Goal: Task Accomplishment & Management: Manage account settings

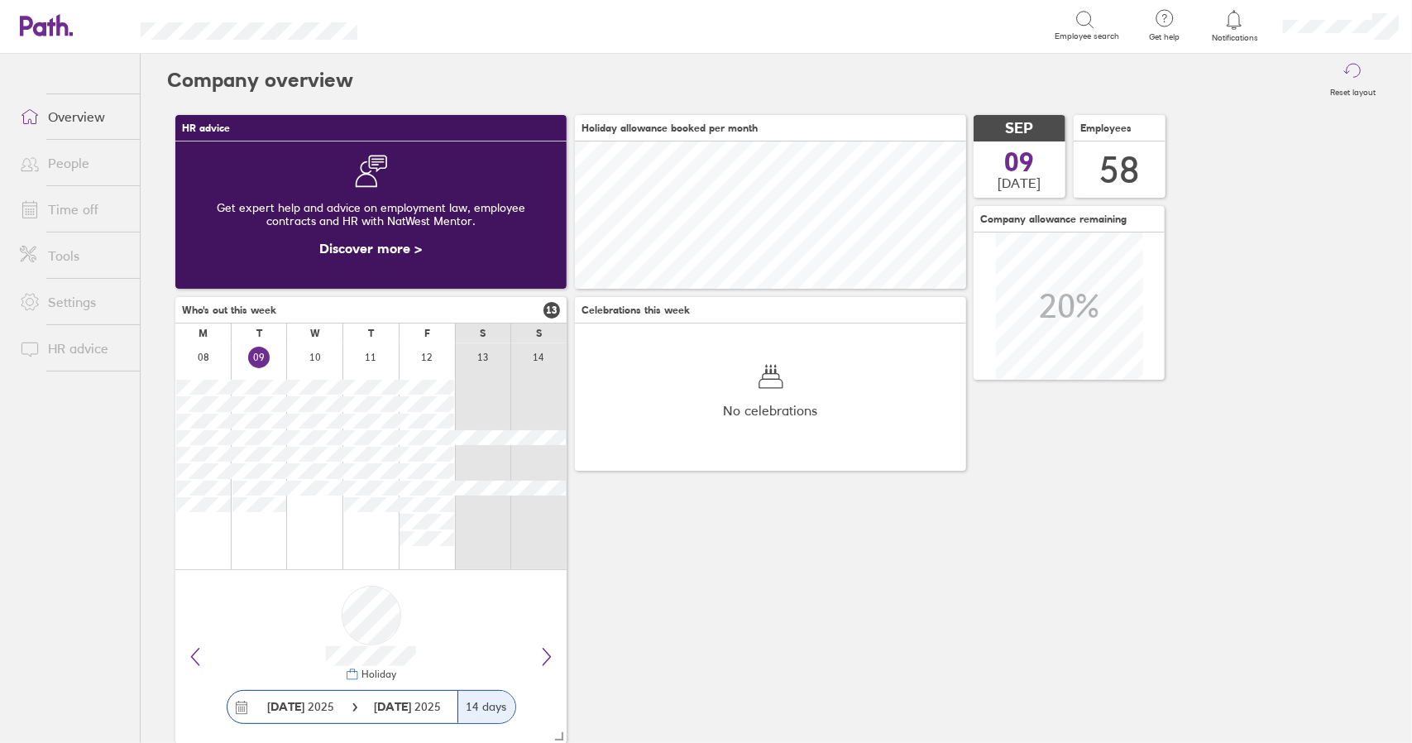
scroll to position [147, 390]
click at [69, 211] on link "Time off" at bounding box center [73, 209] width 133 height 33
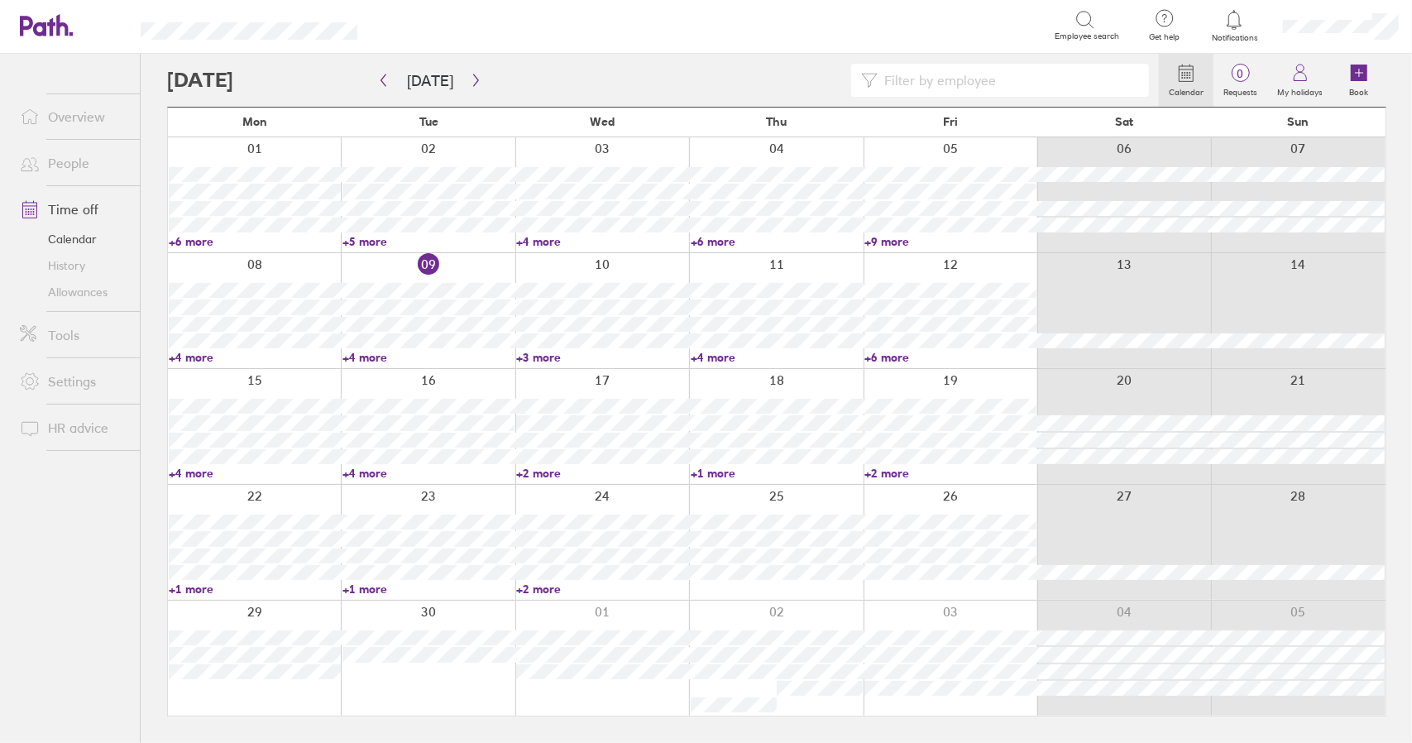
click at [544, 356] on link "+3 more" at bounding box center [602, 357] width 172 height 15
click at [473, 85] on icon "button" at bounding box center [476, 80] width 12 height 13
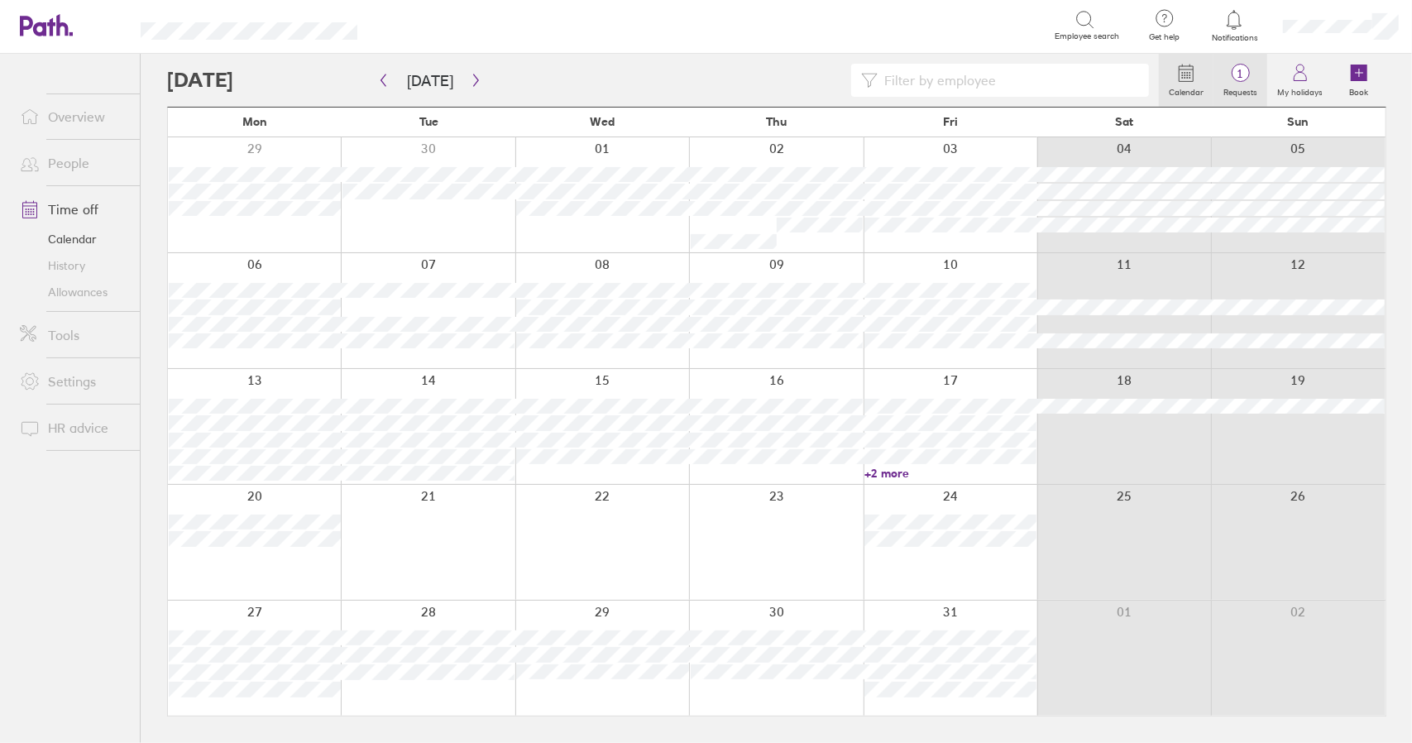
click at [1239, 83] on label "Requests" at bounding box center [1240, 90] width 54 height 15
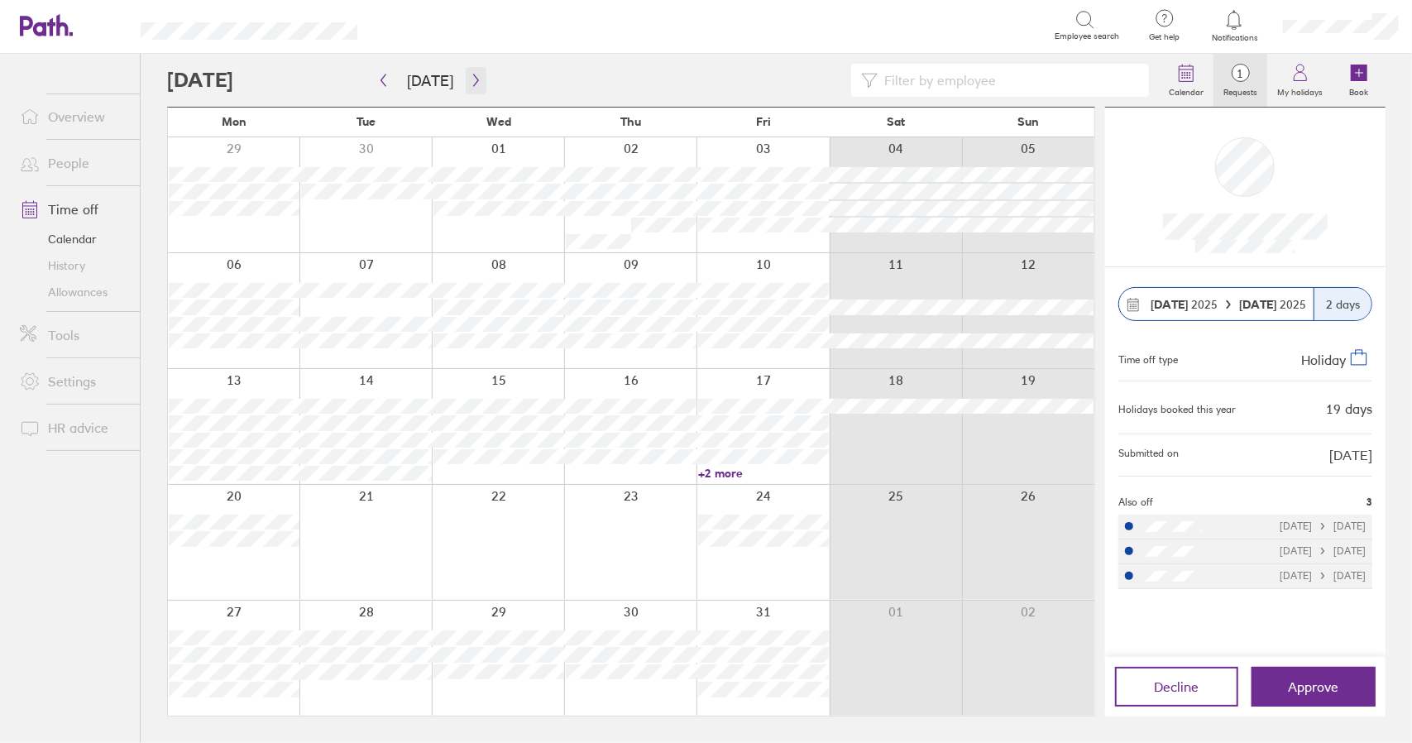
click at [473, 81] on icon "button" at bounding box center [476, 80] width 12 height 13
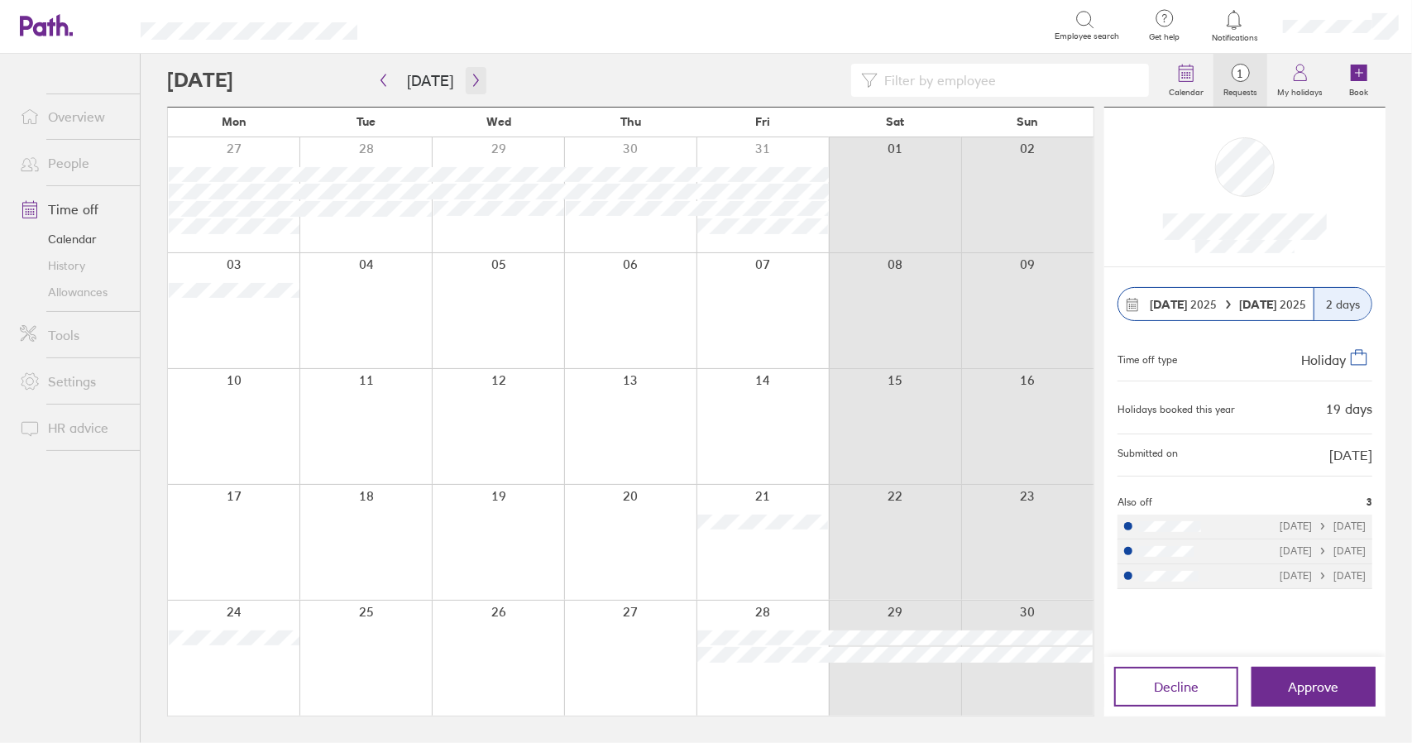
click at [473, 81] on icon "button" at bounding box center [476, 80] width 12 height 13
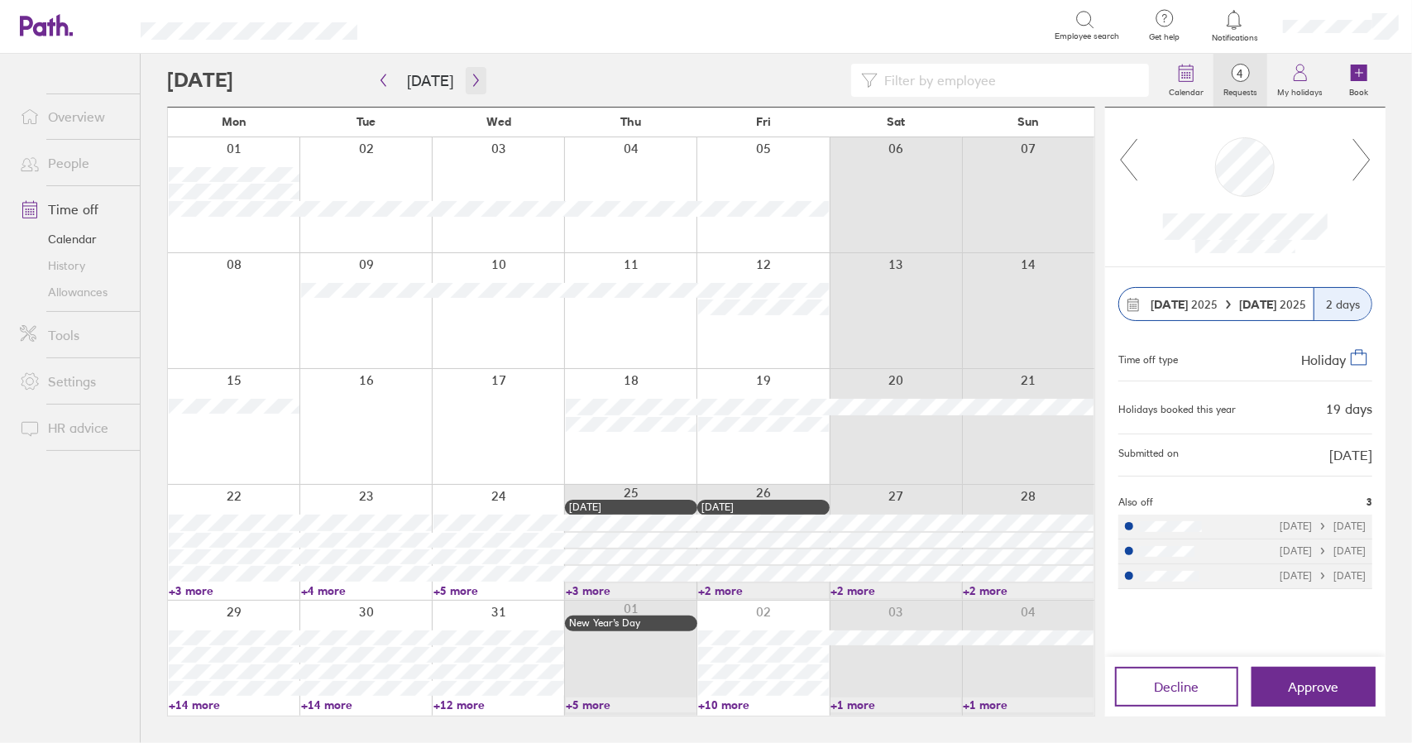
click at [473, 81] on icon "button" at bounding box center [476, 80] width 12 height 13
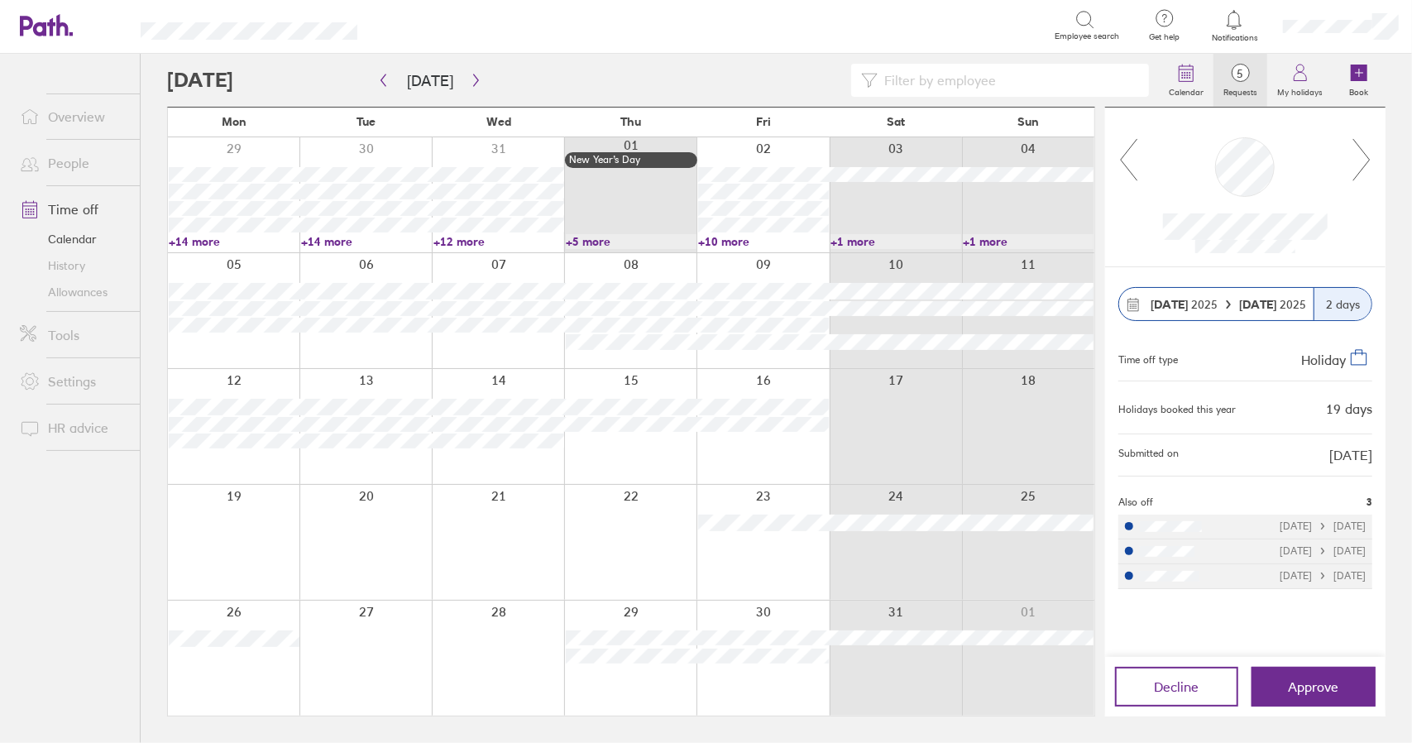
click at [1123, 161] on icon at bounding box center [1128, 159] width 21 height 45
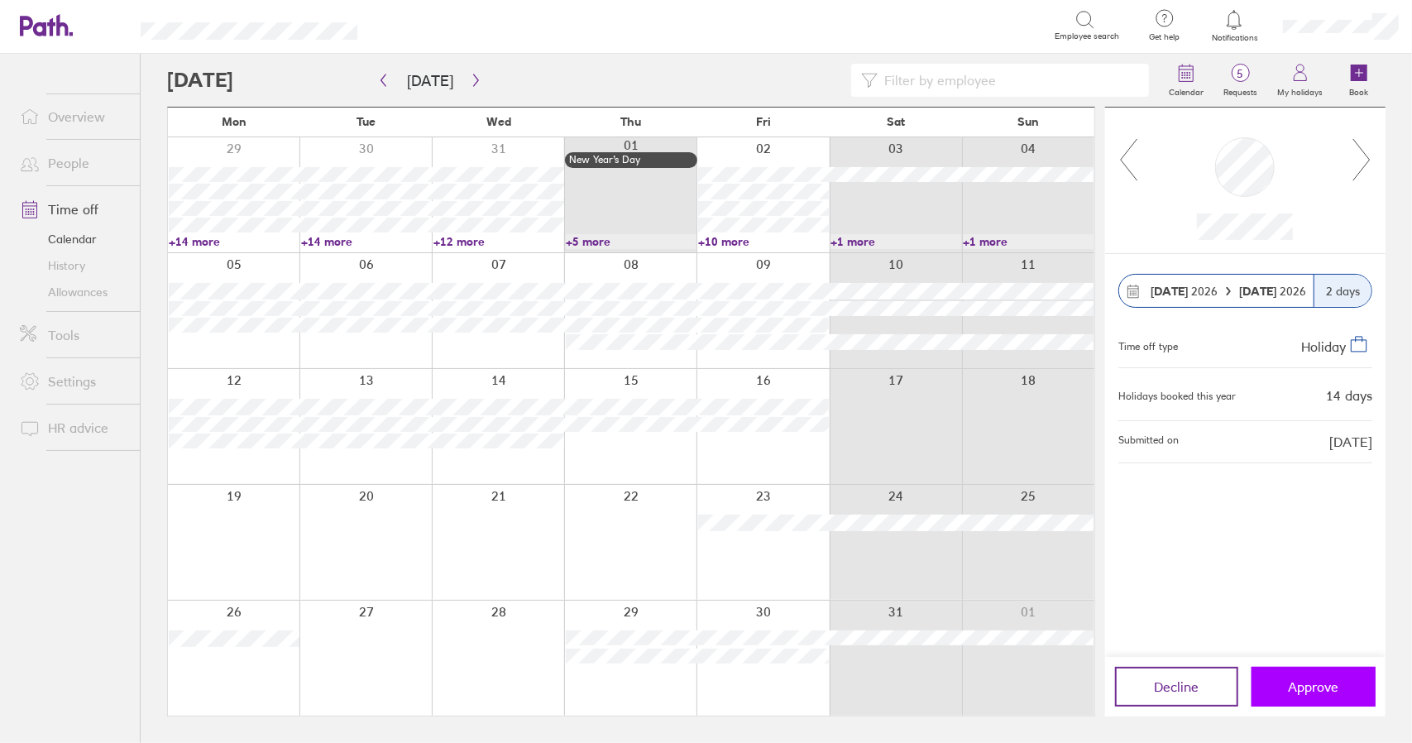
click at [1319, 689] on span "Approve" at bounding box center [1314, 686] width 50 height 15
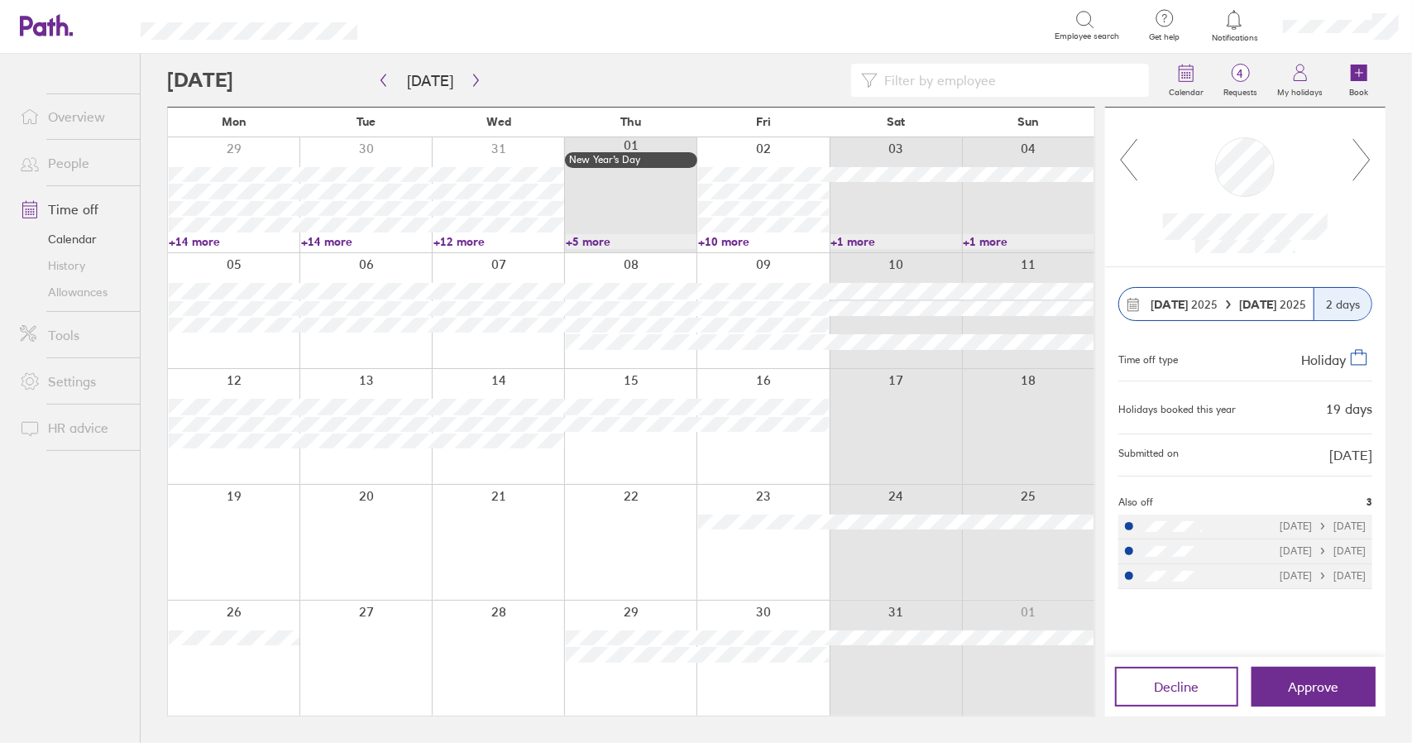
click at [88, 210] on link "Time off" at bounding box center [73, 209] width 133 height 33
